Goal: Task Accomplishment & Management: Manage account settings

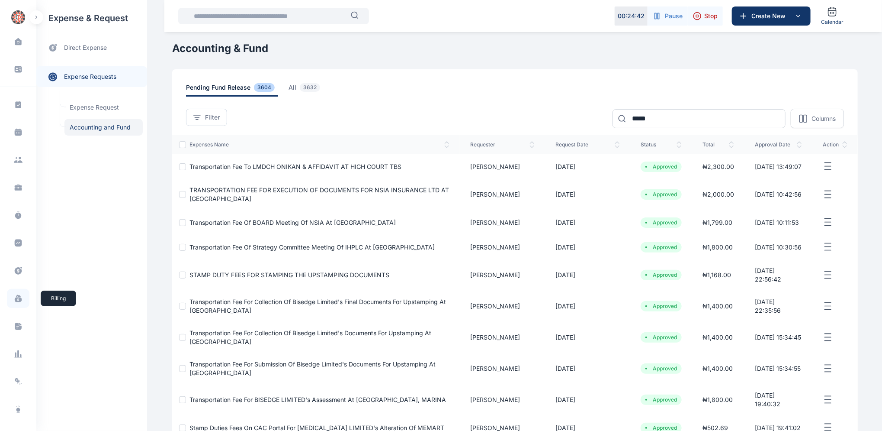
click at [15, 299] on icon at bounding box center [18, 299] width 7 height 5
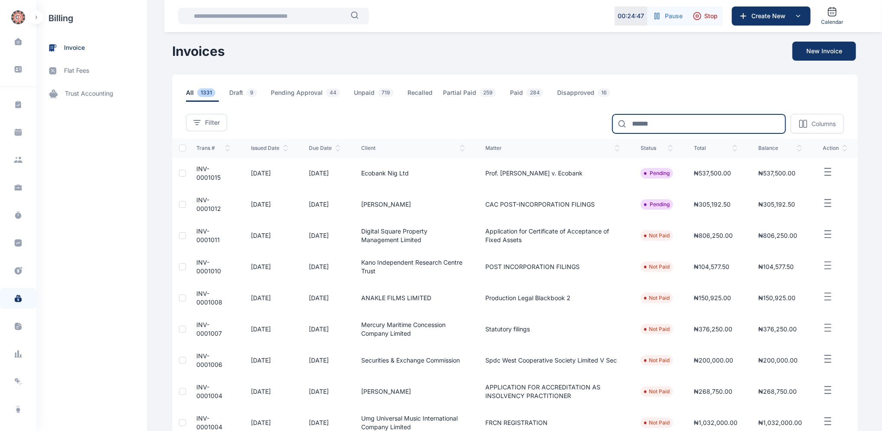
click at [660, 124] on input at bounding box center [699, 123] width 173 height 19
type input "********"
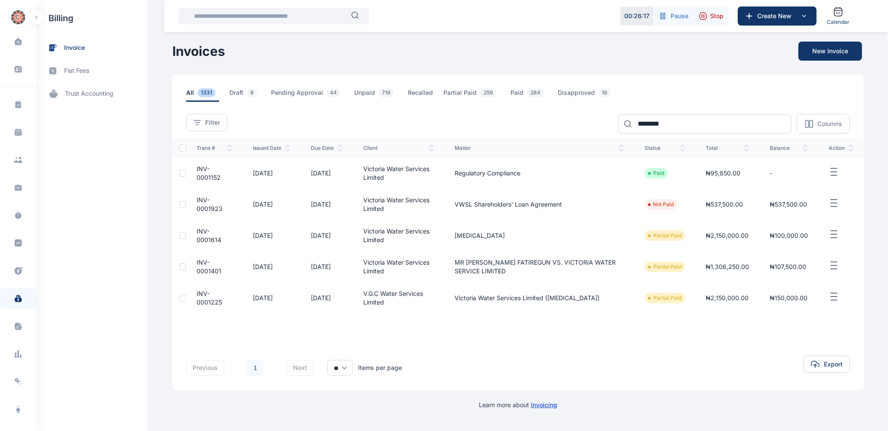
click at [204, 203] on td "INV-0001923" at bounding box center [214, 204] width 56 height 31
click at [205, 203] on td "INV-0001923" at bounding box center [214, 204] width 56 height 31
click at [228, 214] on td "INV-0001923" at bounding box center [214, 204] width 56 height 31
click at [211, 202] on td "INV-0001923" at bounding box center [214, 204] width 56 height 31
click at [210, 202] on td "INV-0001923" at bounding box center [214, 204] width 56 height 31
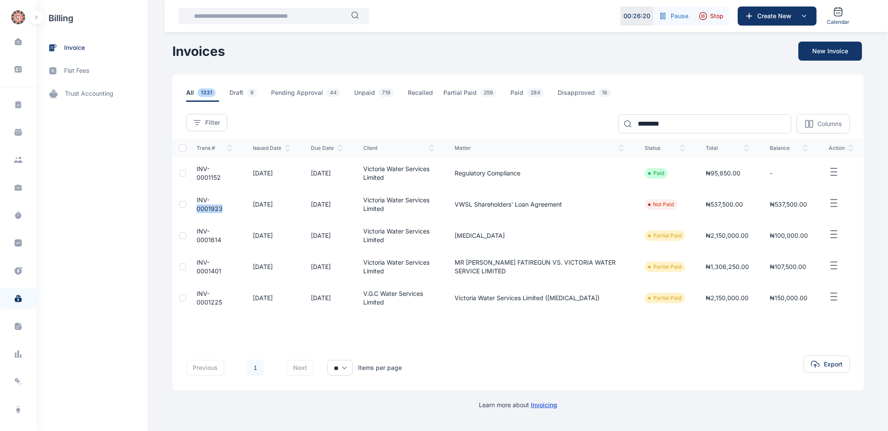
drag, startPoint x: 237, startPoint y: 218, endPoint x: 219, endPoint y: 208, distance: 20.7
click at [236, 217] on td "INV-0001923" at bounding box center [214, 204] width 56 height 31
click at [228, 208] on td "INV-0001923" at bounding box center [214, 204] width 56 height 31
click at [236, 216] on td "INV-0001923" at bounding box center [214, 204] width 56 height 31
click at [204, 202] on span "INV-0001923" at bounding box center [209, 204] width 26 height 16
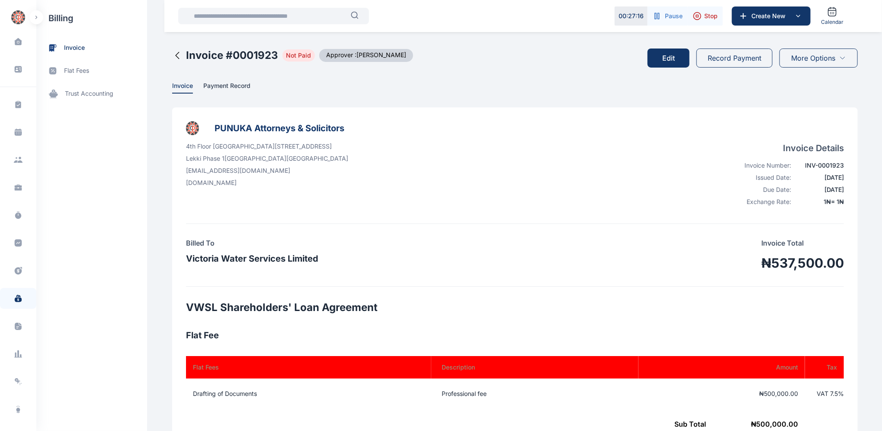
click at [666, 61] on button "Edit" at bounding box center [669, 57] width 42 height 19
